Goal: Transaction & Acquisition: Download file/media

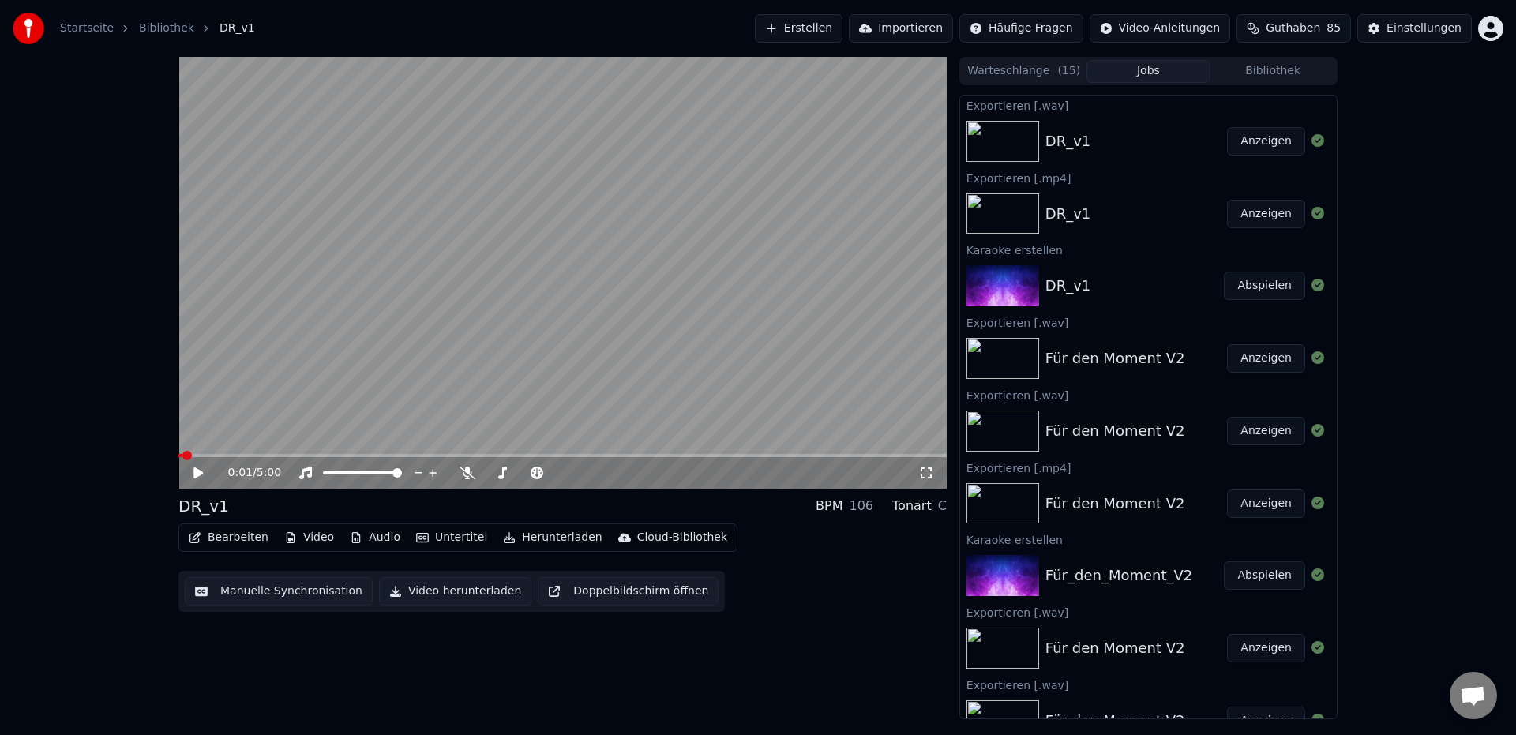
click at [837, 34] on button "Erstellen" at bounding box center [799, 28] width 88 height 28
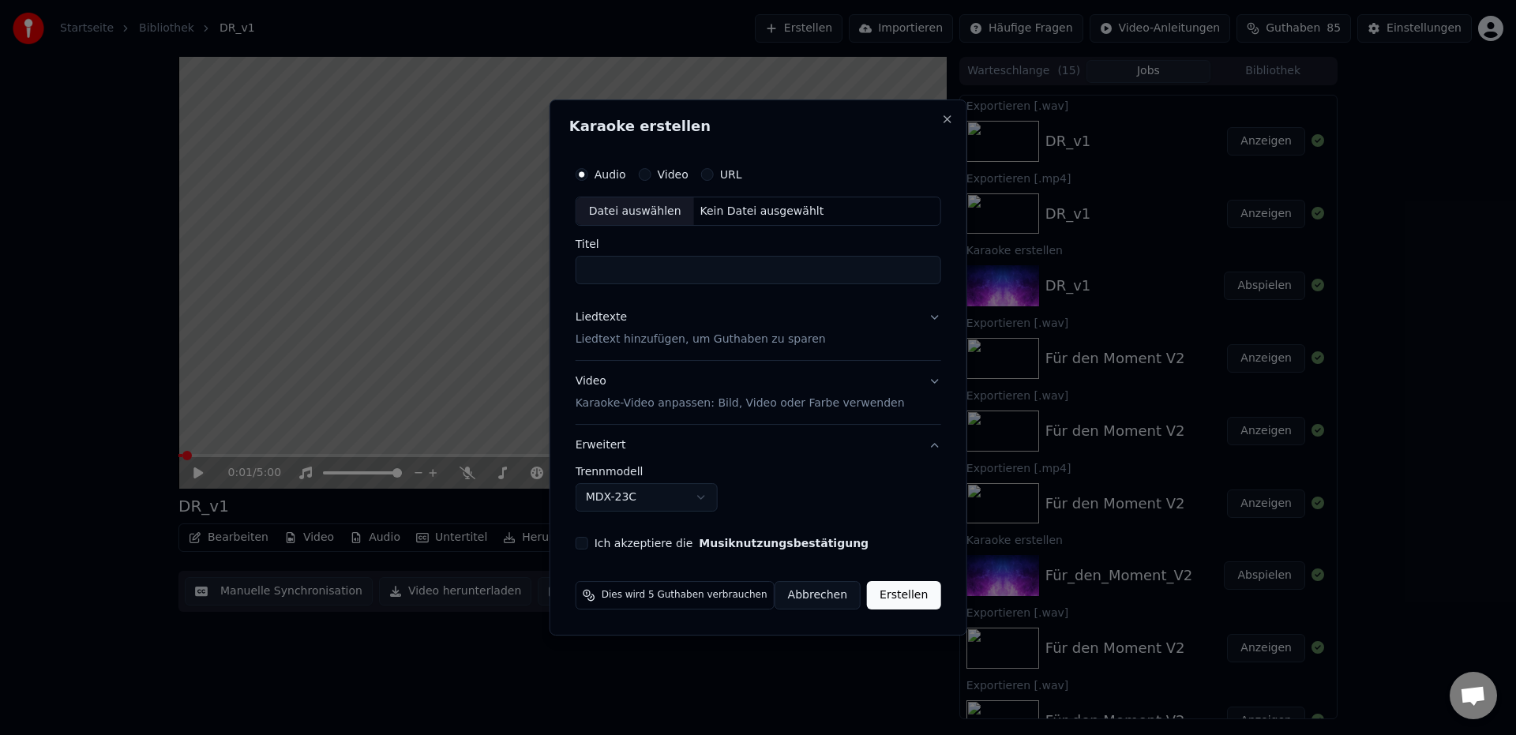
click at [612, 214] on div "Datei auswählen" at bounding box center [635, 211] width 118 height 28
type input "**********"
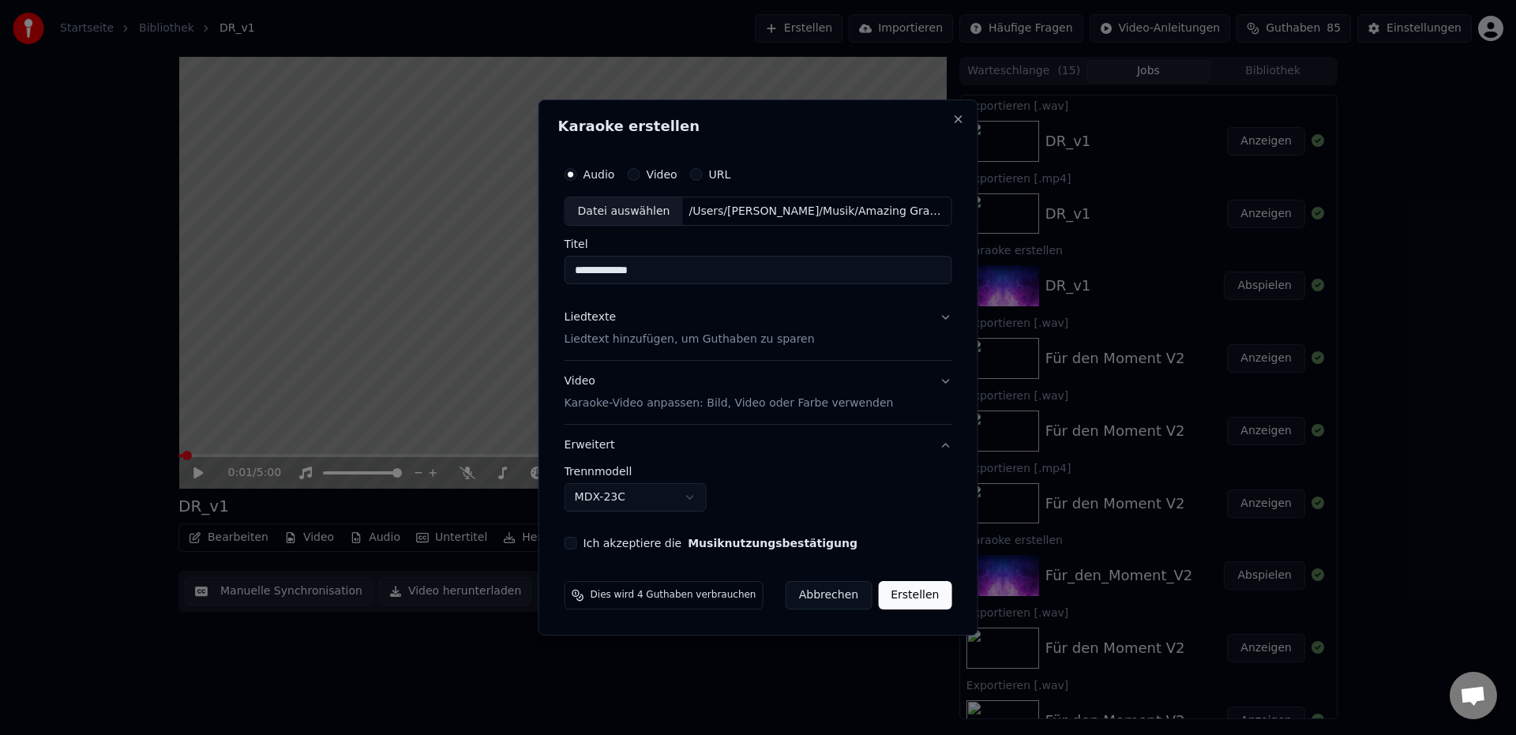
click at [614, 342] on p "Liedtext hinzufügen, um Guthaben zu sparen" at bounding box center [690, 340] width 250 height 16
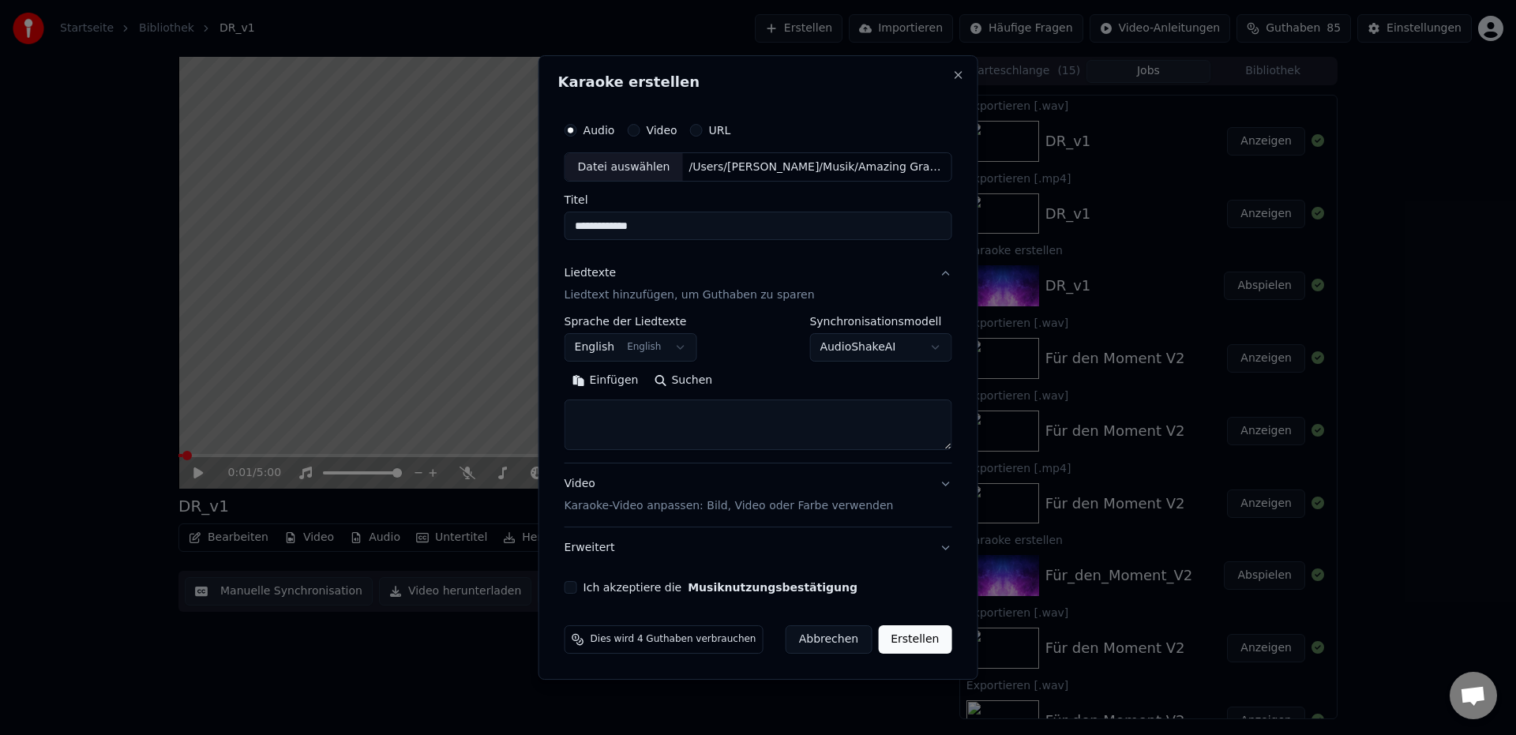
click at [605, 379] on button "Einfügen" at bounding box center [606, 381] width 82 height 25
type textarea "**********"
click at [577, 592] on button "Ich akzeptiere die Musiknutzungsbestätigung" at bounding box center [571, 587] width 13 height 13
click at [596, 550] on button "Erweitert" at bounding box center [759, 547] width 388 height 41
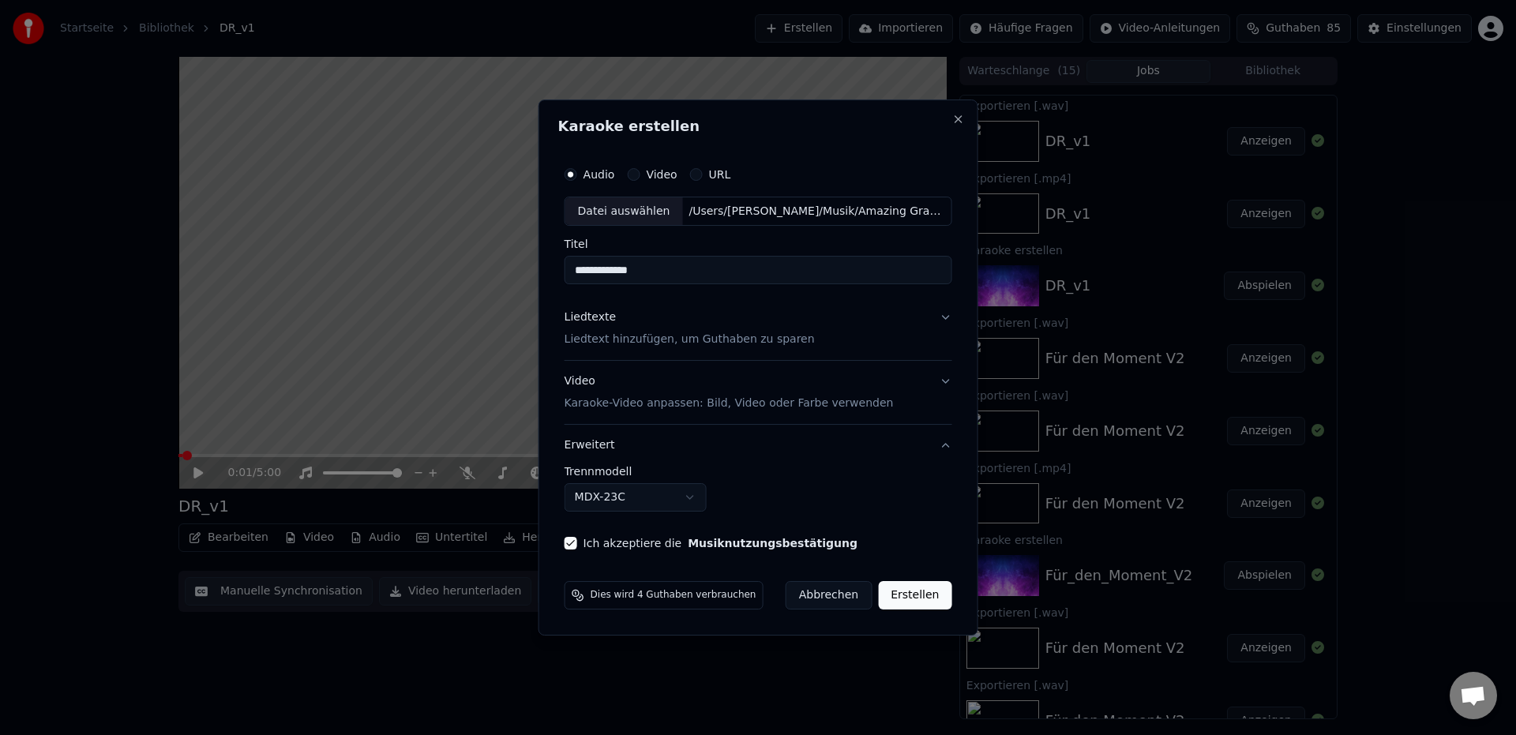
click at [588, 501] on body "Startseite Bibliothek DR_v1 Erstellen Importieren Häufige Fragen Video-Anleitun…" at bounding box center [758, 367] width 1516 height 735
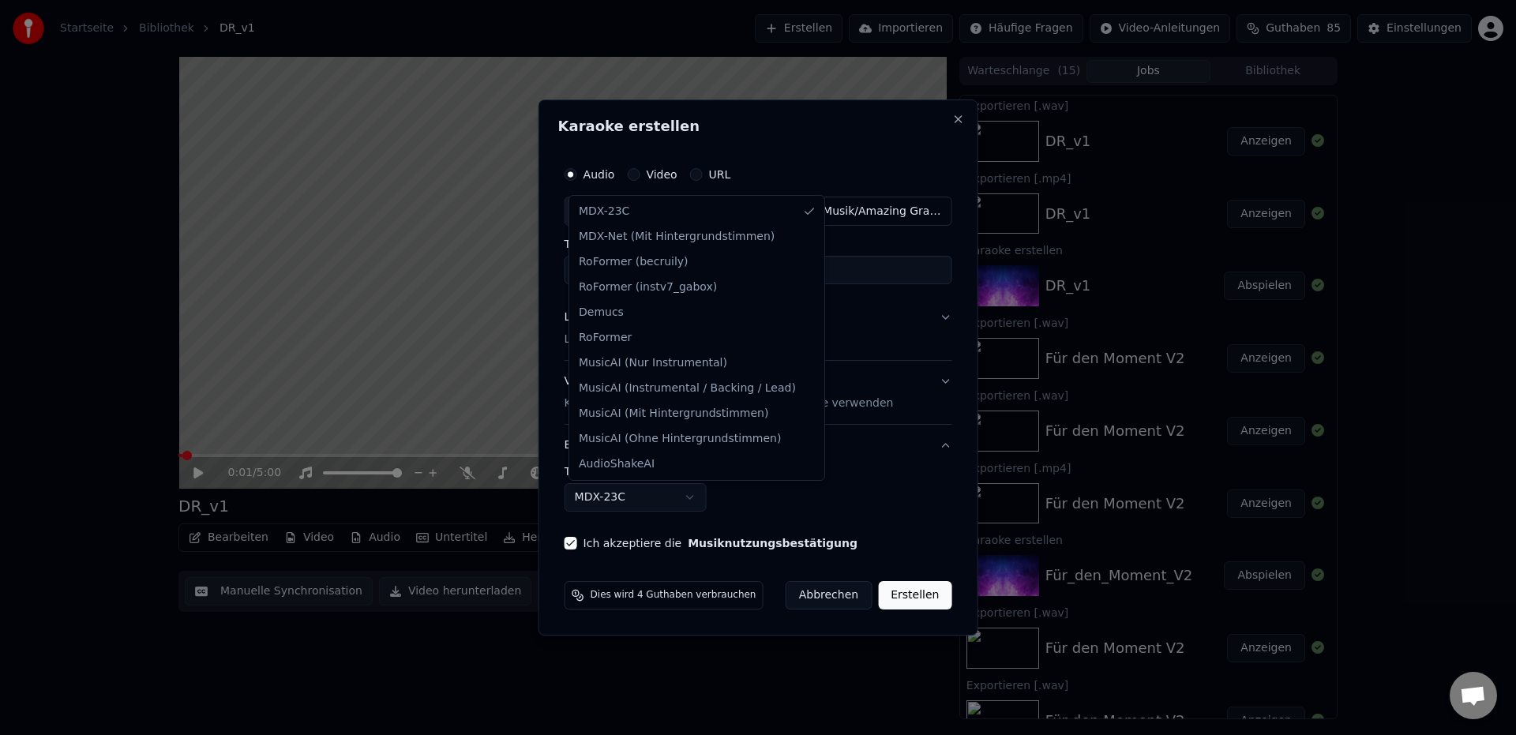
select select "**********"
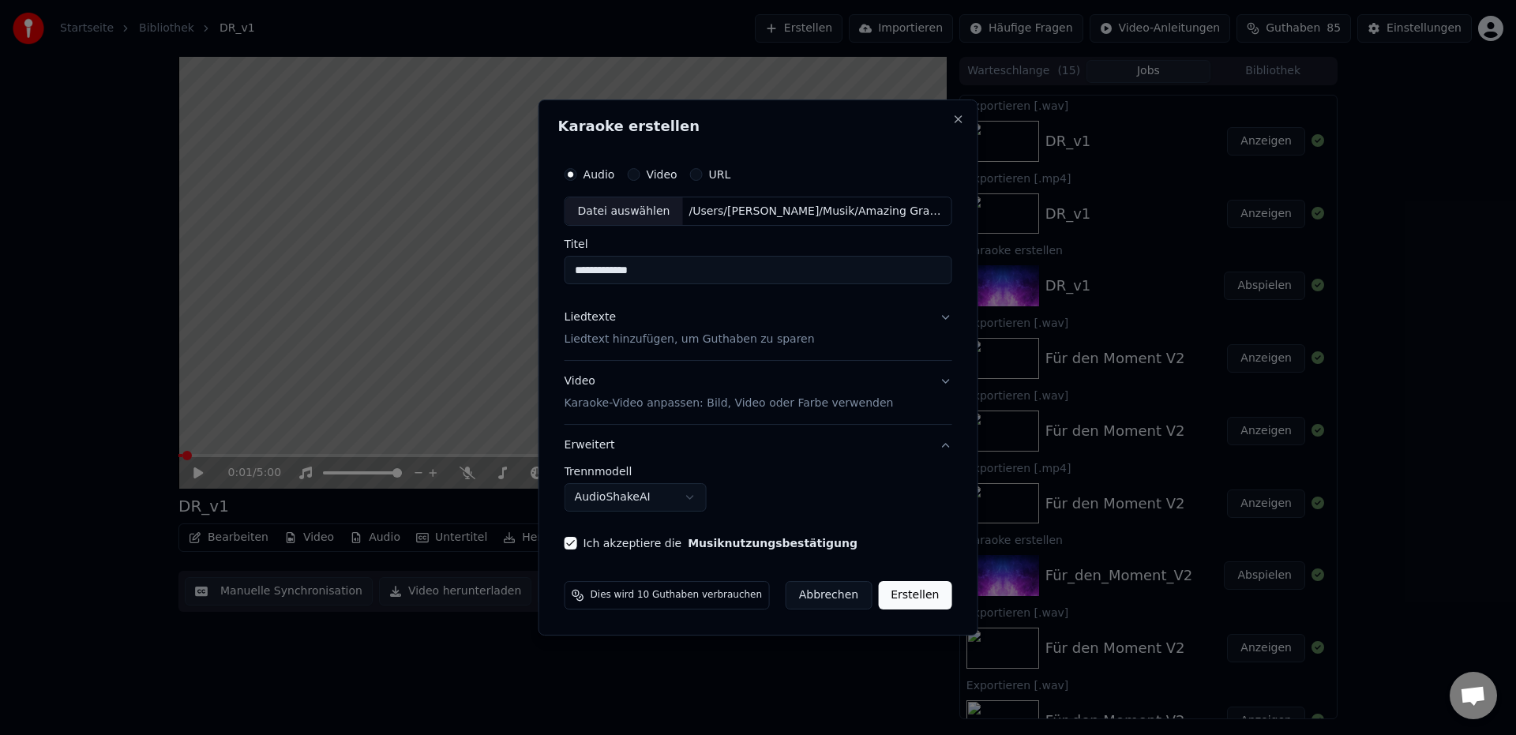
click at [608, 341] on p "Liedtext hinzufügen, um Guthaben zu sparen" at bounding box center [690, 340] width 250 height 16
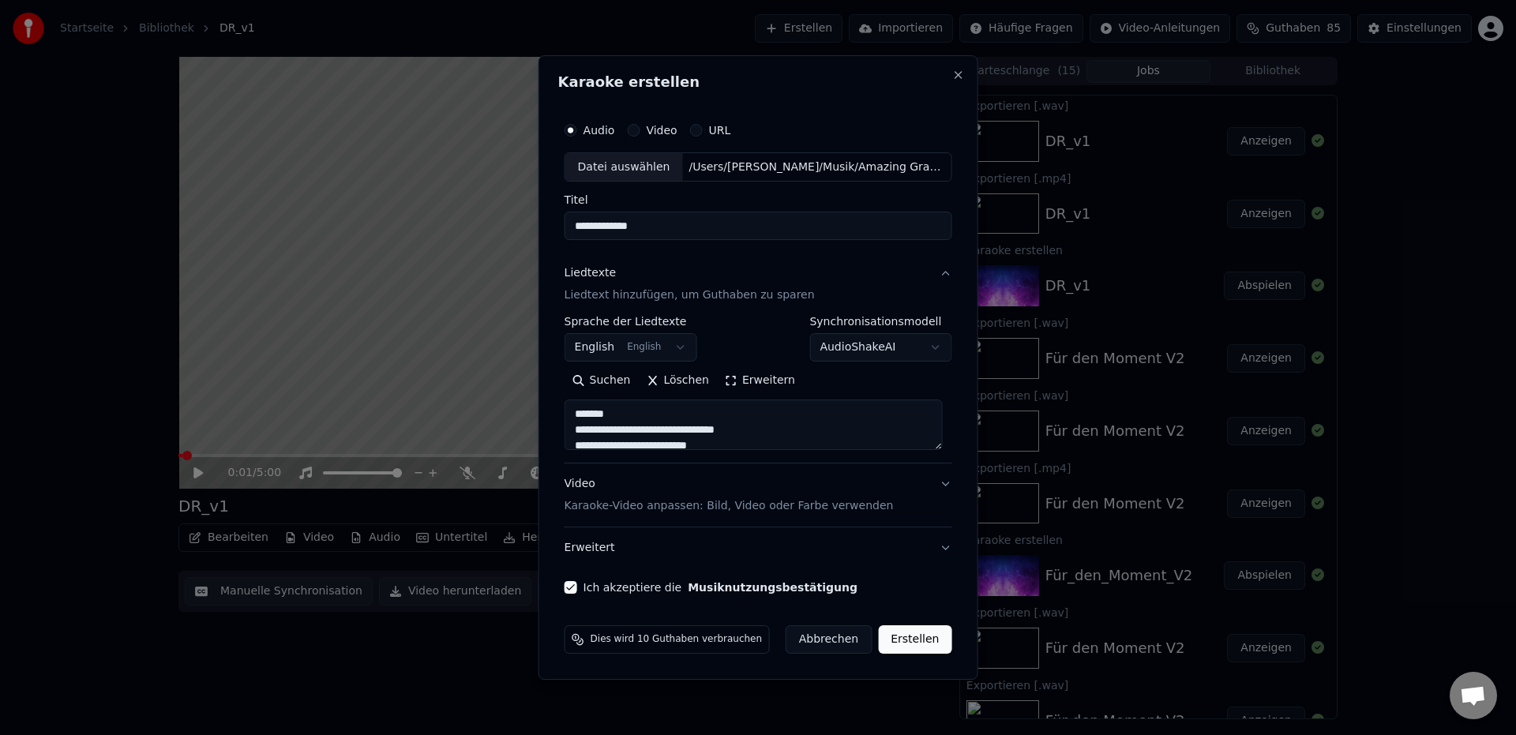
click at [907, 641] on button "Erstellen" at bounding box center [914, 639] width 73 height 28
select select
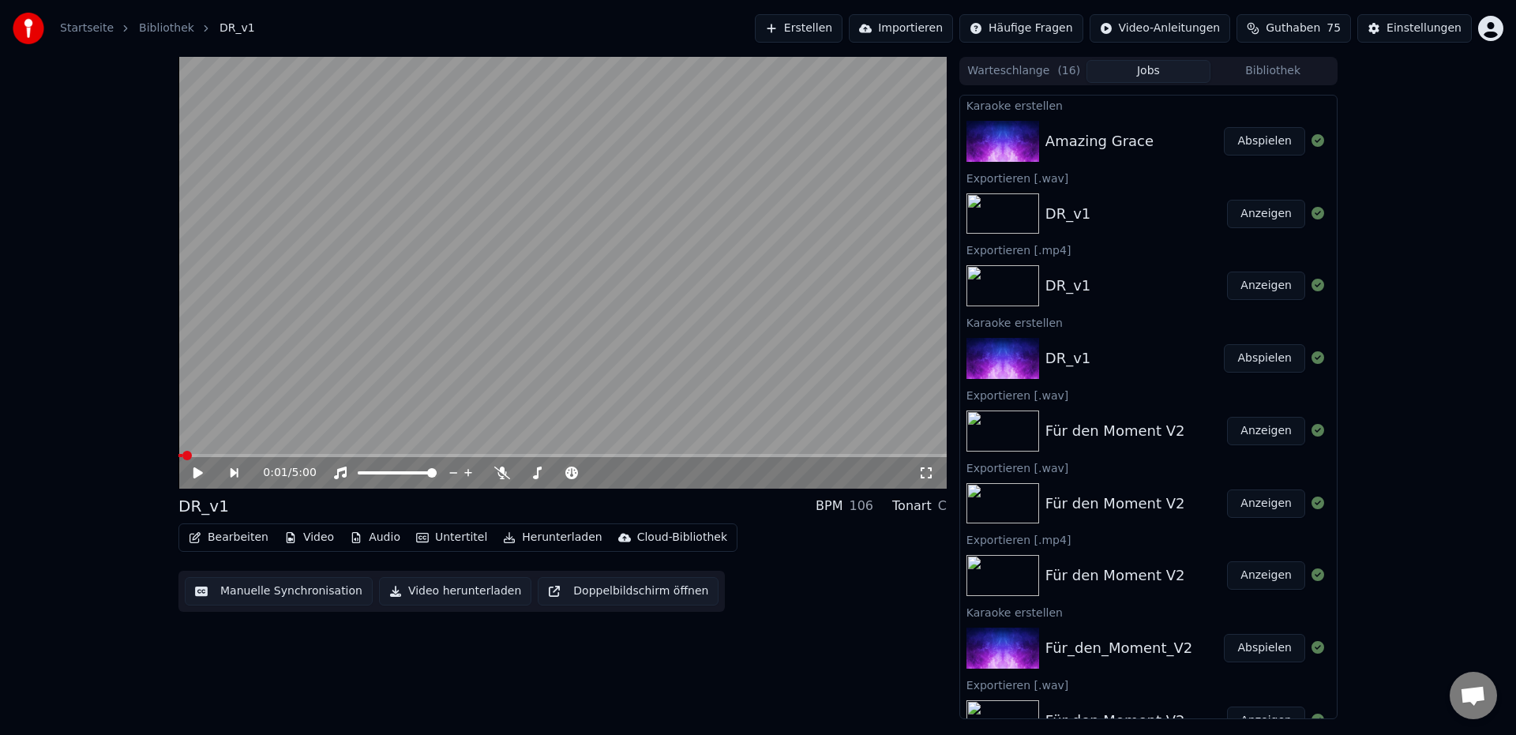
click at [1251, 137] on button "Abspielen" at bounding box center [1264, 141] width 81 height 28
click at [202, 475] on icon at bounding box center [209, 473] width 37 height 13
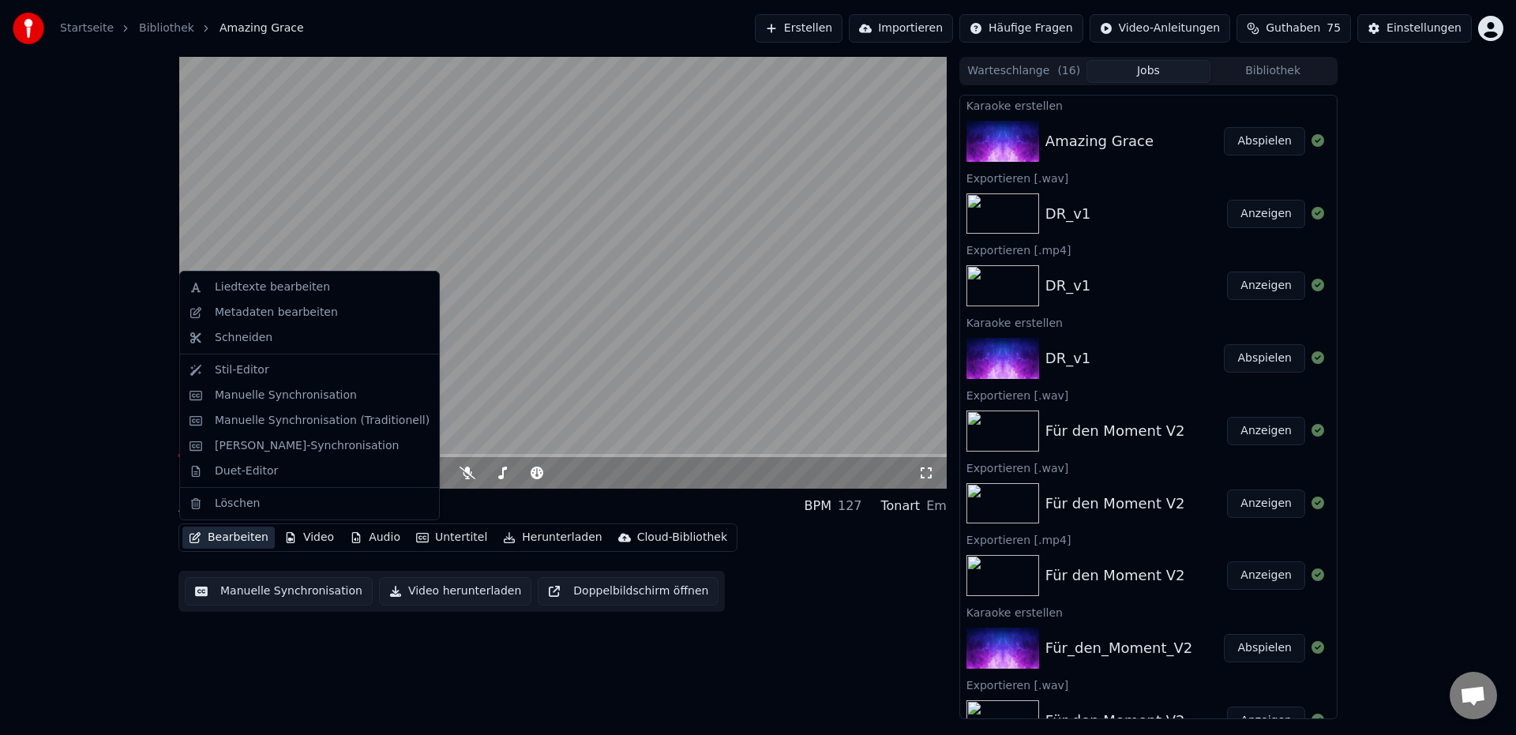
click at [248, 535] on button "Bearbeiten" at bounding box center [228, 538] width 92 height 22
click at [313, 294] on div "Liedtexte bearbeiten" at bounding box center [272, 288] width 115 height 16
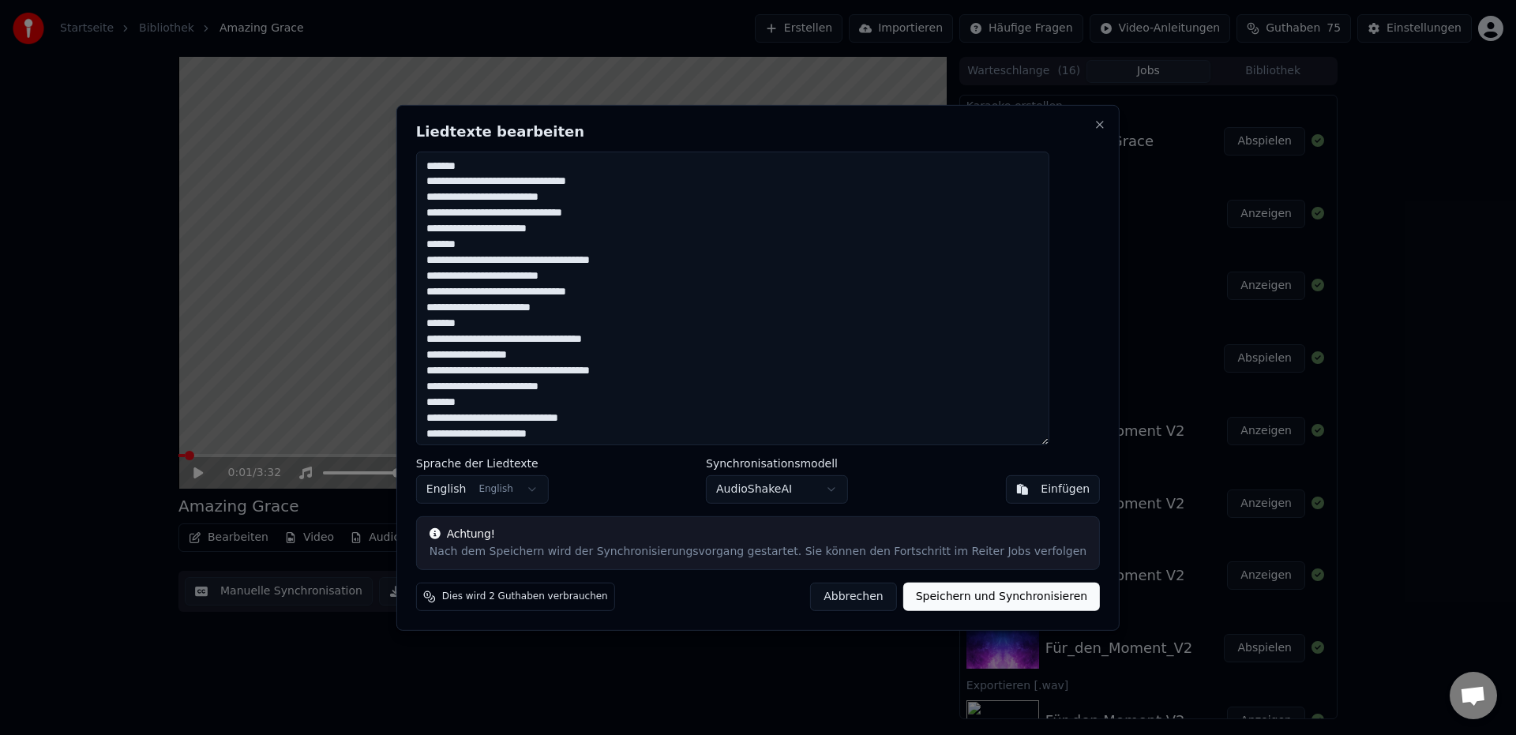
click at [823, 601] on button "Abbrechen" at bounding box center [853, 597] width 86 height 28
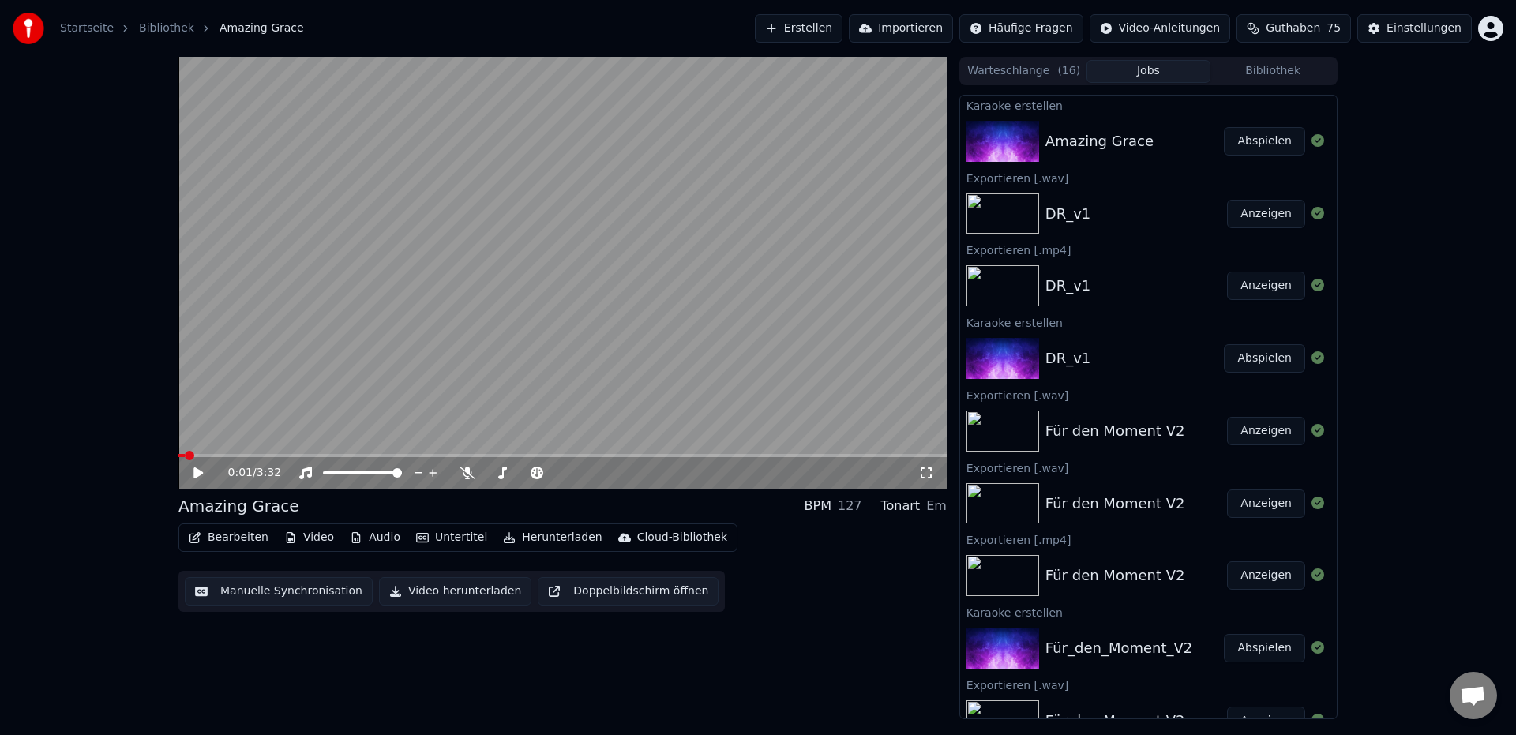
click at [471, 480] on div "0:01 / 3:32" at bounding box center [573, 473] width 690 height 16
click at [467, 474] on icon at bounding box center [468, 473] width 16 height 13
click at [200, 475] on icon at bounding box center [209, 473] width 37 height 13
click at [217, 455] on span at bounding box center [562, 455] width 768 height 3
click at [198, 469] on icon at bounding box center [209, 473] width 37 height 13
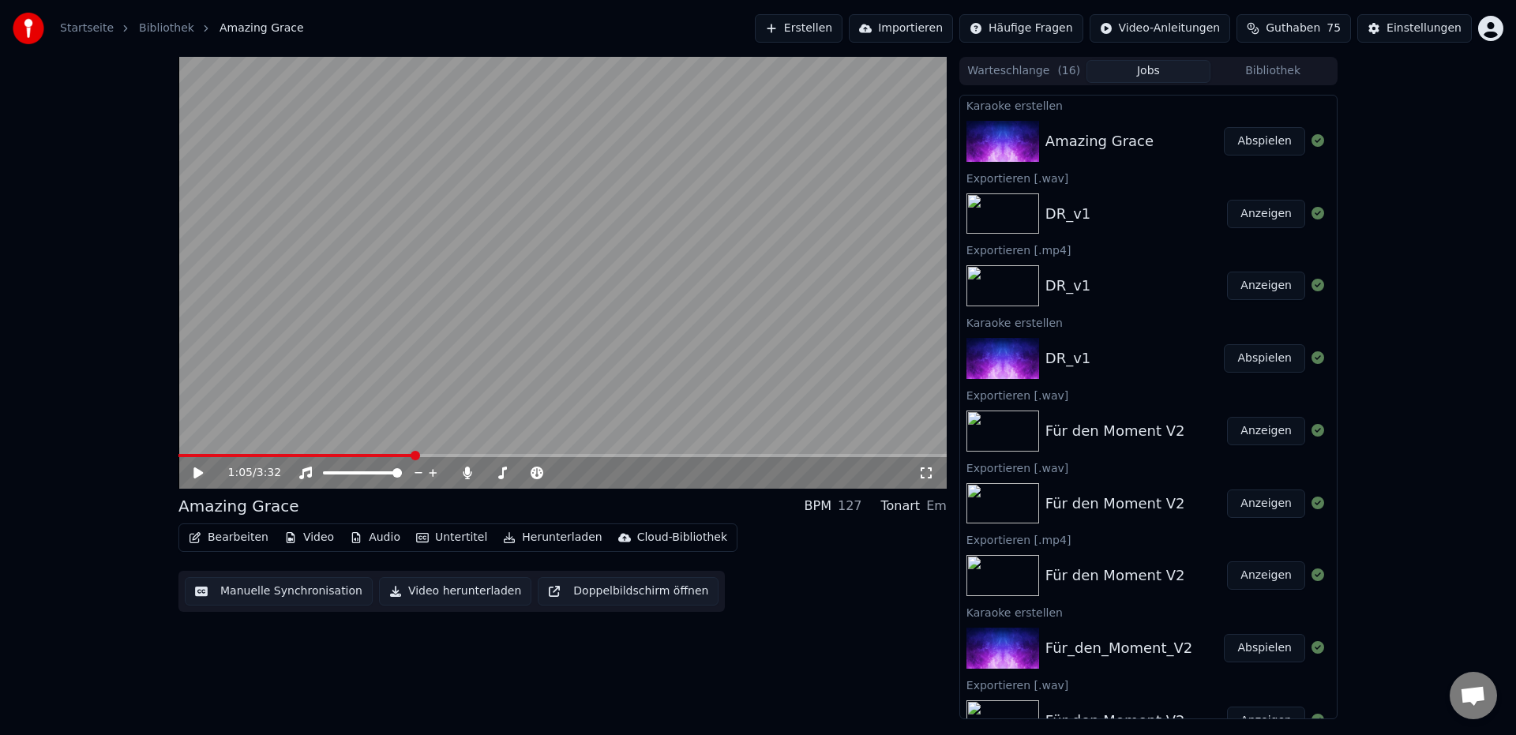
click at [1319, 28] on span "Guthaben" at bounding box center [1293, 29] width 54 height 16
click at [1306, 206] on button "Aktualisieren" at bounding box center [1299, 219] width 111 height 28
click at [1450, 257] on div "1:05 / 3:32 Amazing Grace BPM 127 Tonart Em Bearbeiten Video Audio Untertitel H…" at bounding box center [758, 388] width 1516 height 662
click at [470, 475] on icon at bounding box center [467, 473] width 9 height 13
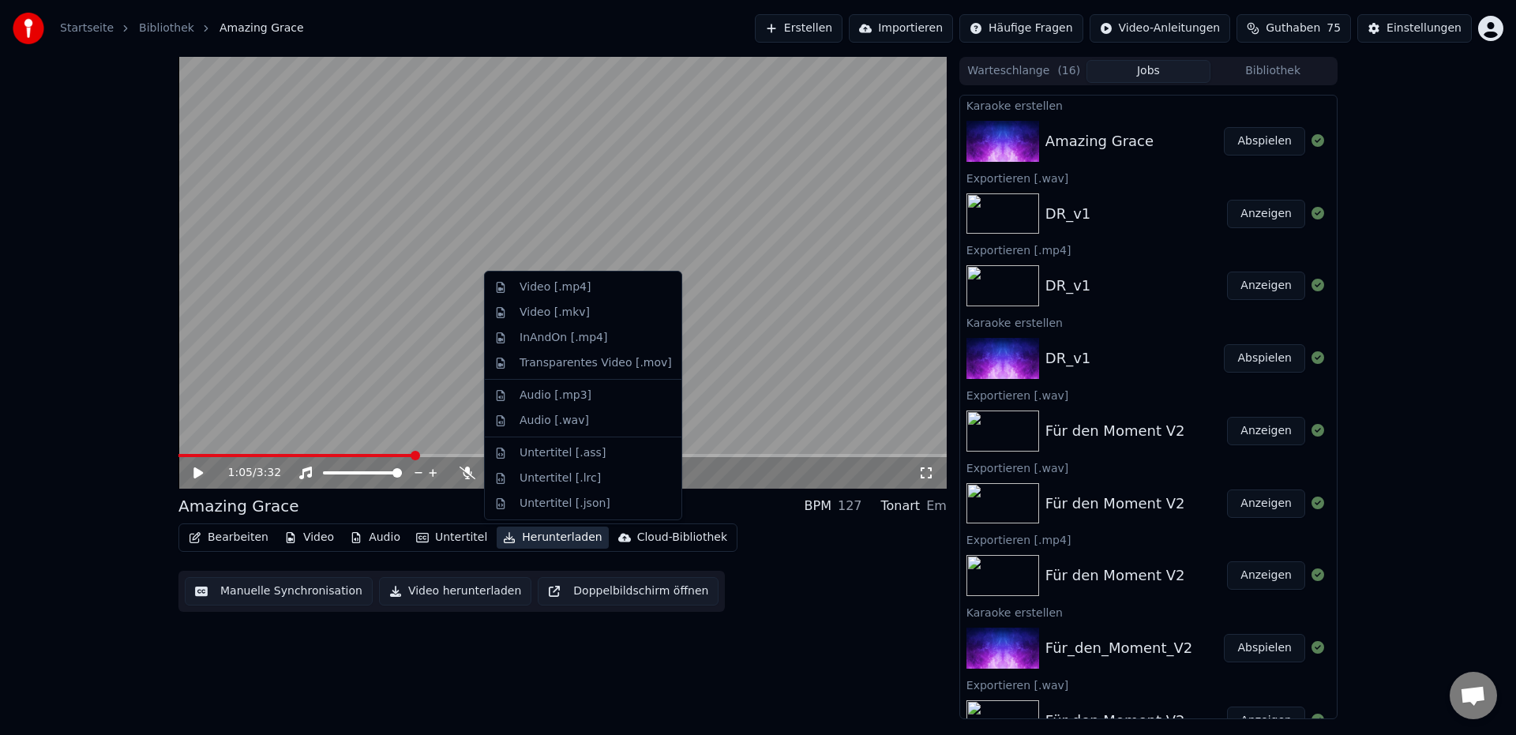
click at [563, 534] on button "Herunterladen" at bounding box center [552, 538] width 111 height 22
click at [564, 297] on div "Video [.mp4]" at bounding box center [583, 287] width 190 height 25
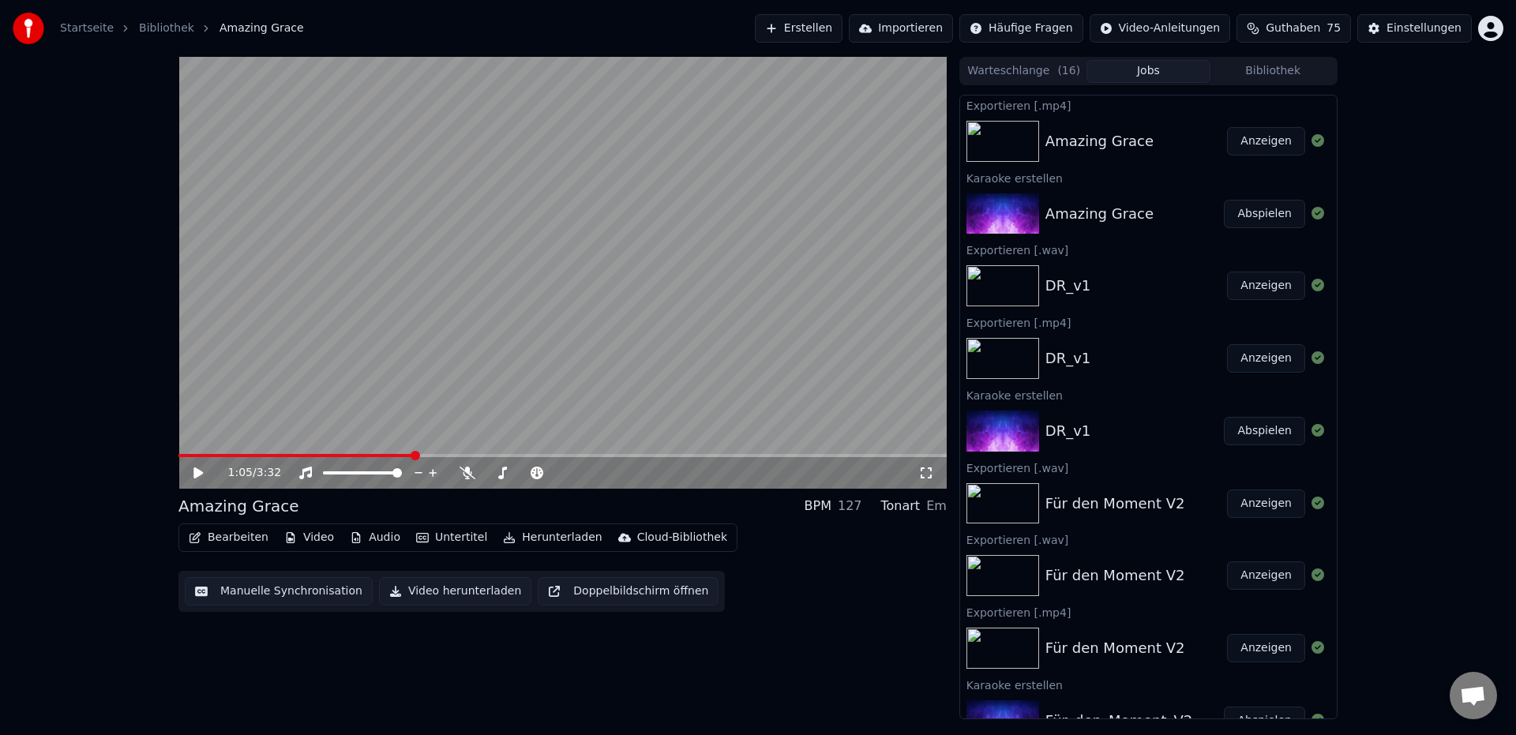
click at [1260, 145] on button "Anzeigen" at bounding box center [1266, 141] width 78 height 28
